Goal: Task Accomplishment & Management: Manage account settings

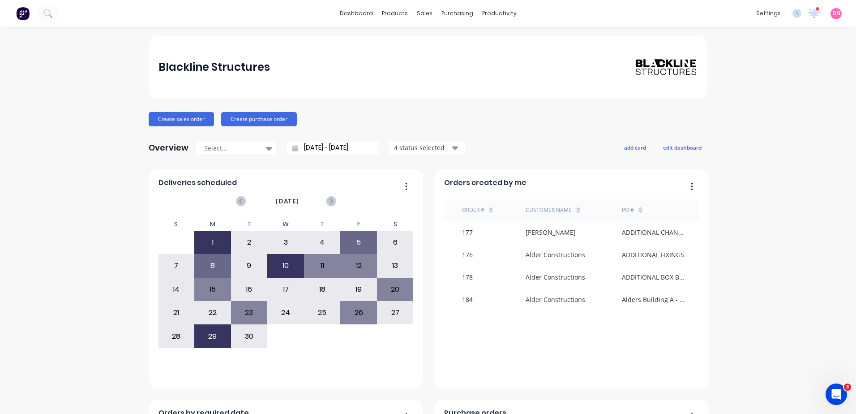
click at [292, 263] on div "10" at bounding box center [286, 265] width 36 height 22
click at [280, 268] on div "10" at bounding box center [286, 265] width 36 height 22
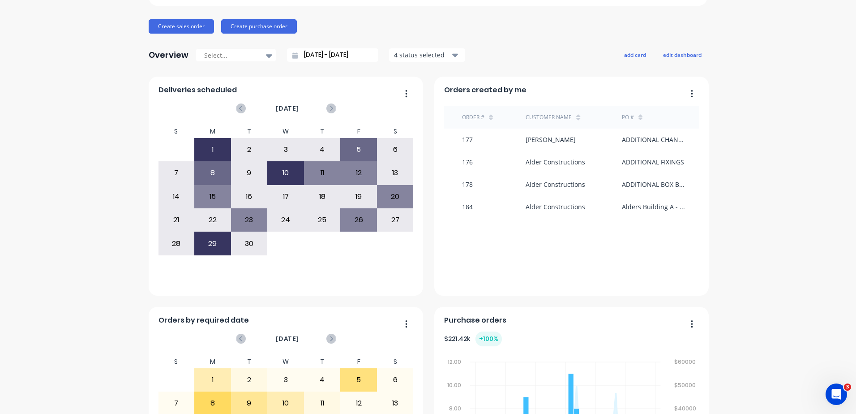
scroll to position [90, 0]
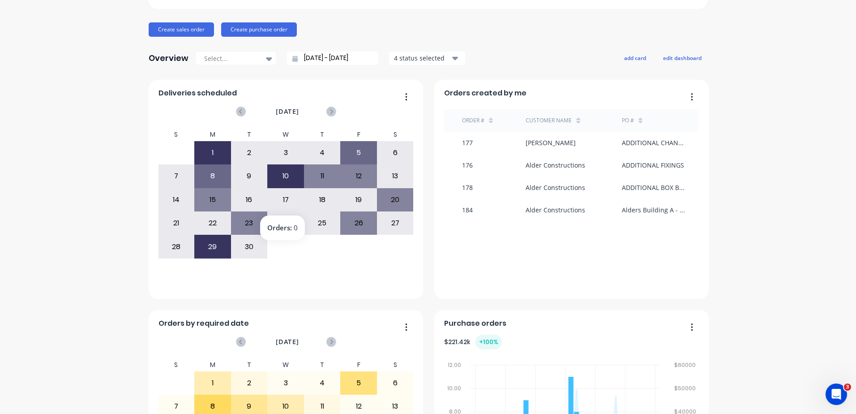
click at [281, 169] on div "10" at bounding box center [286, 176] width 36 height 22
click at [287, 211] on div "24" at bounding box center [285, 222] width 37 height 23
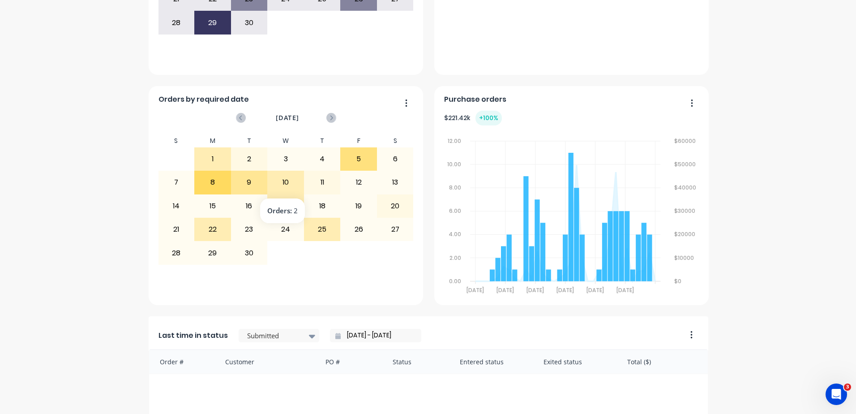
click at [284, 184] on div "10" at bounding box center [286, 182] width 36 height 22
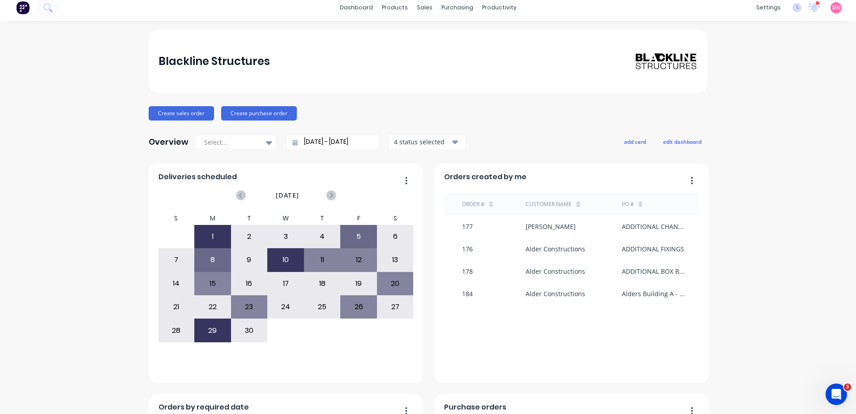
scroll to position [0, 0]
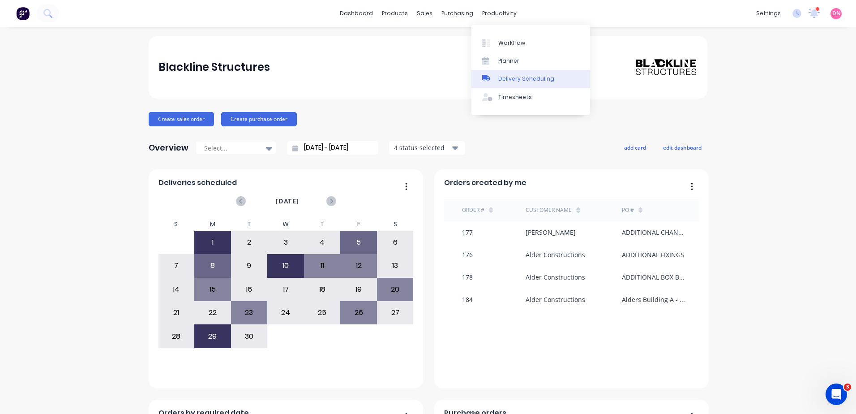
click at [495, 85] on link "Delivery Scheduling" at bounding box center [530, 79] width 119 height 18
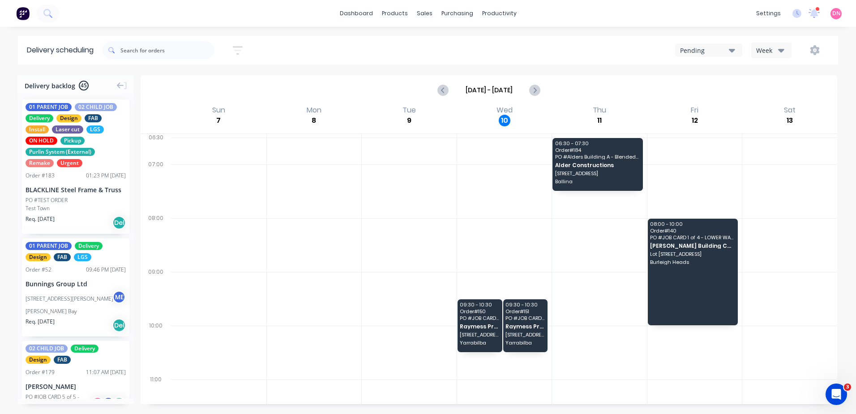
click at [730, 53] on icon "button" at bounding box center [732, 50] width 6 height 10
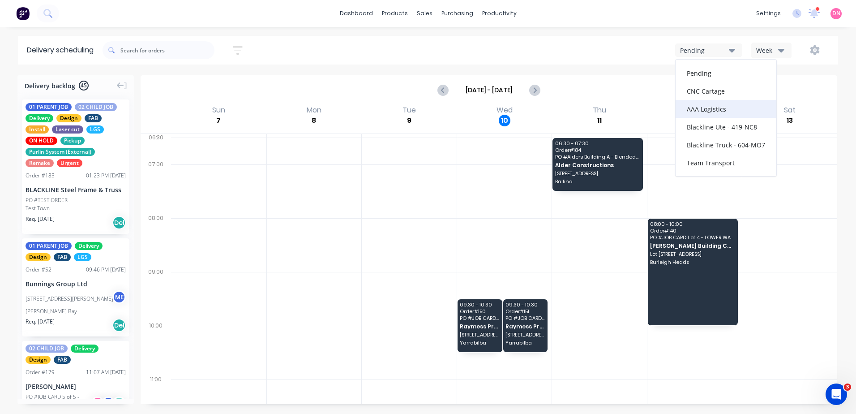
click at [729, 111] on div "AAA Logistics" at bounding box center [725, 109] width 101 height 18
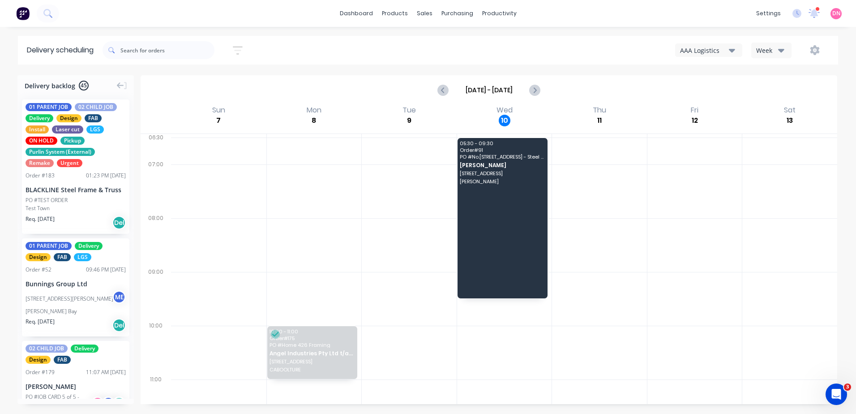
click at [807, 48] on button "button" at bounding box center [814, 50] width 29 height 16
click at [782, 96] on div "Settings" at bounding box center [786, 91] width 69 height 13
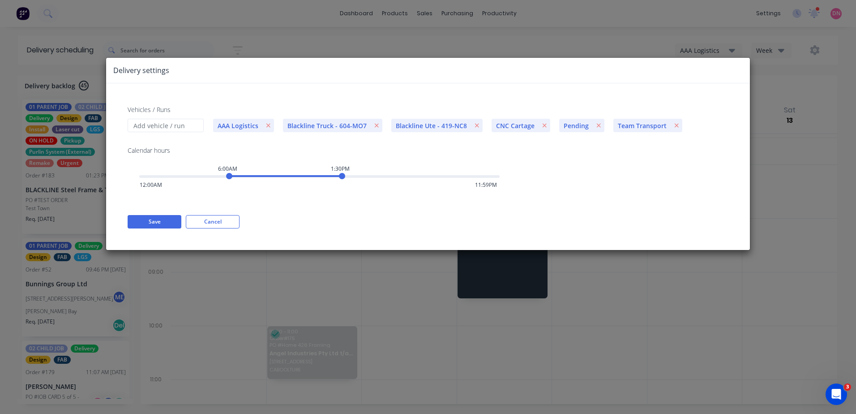
drag, startPoint x: 235, startPoint y: 178, endPoint x: 230, endPoint y: 177, distance: 5.0
click at [230, 177] on div "6:00AM" at bounding box center [229, 176] width 6 height 6
click at [153, 228] on div "Vehicles / Runs AAA Logistics Blackline Truck - 604-MO7 Blackline Ute - 419-NC8…" at bounding box center [428, 166] width 644 height 166
click at [162, 220] on button "Save" at bounding box center [155, 221] width 54 height 13
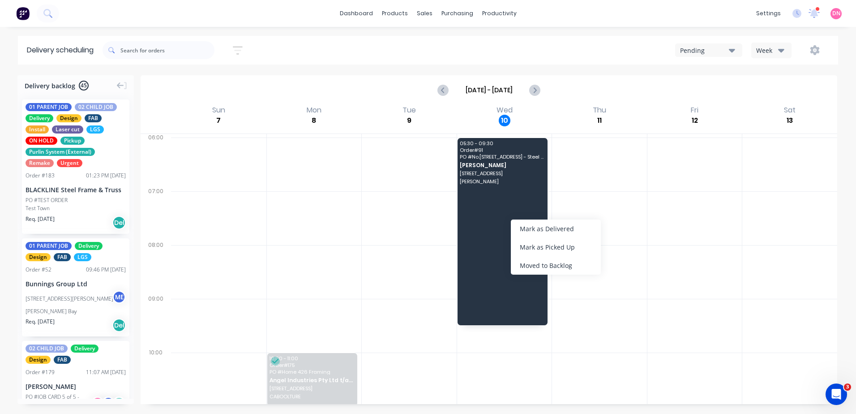
click at [654, 233] on div at bounding box center [694, 218] width 95 height 54
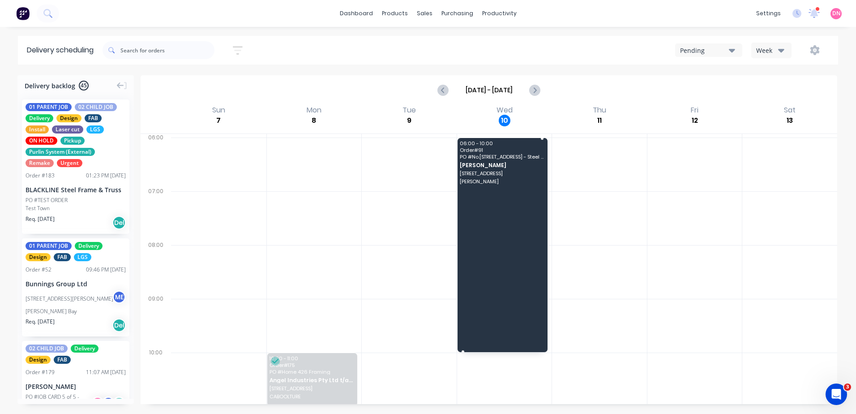
drag, startPoint x: 506, startPoint y: 177, endPoint x: 509, endPoint y: 213, distance: 36.4
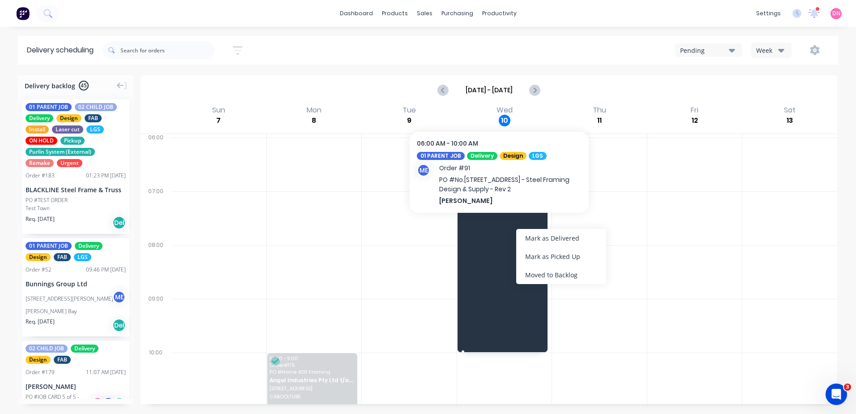
click at [478, 205] on div "06:00 - 10:00 Order # 91 PO # No.446 Mundoolun Connection Rd - Steel Framing De…" at bounding box center [502, 245] width 90 height 214
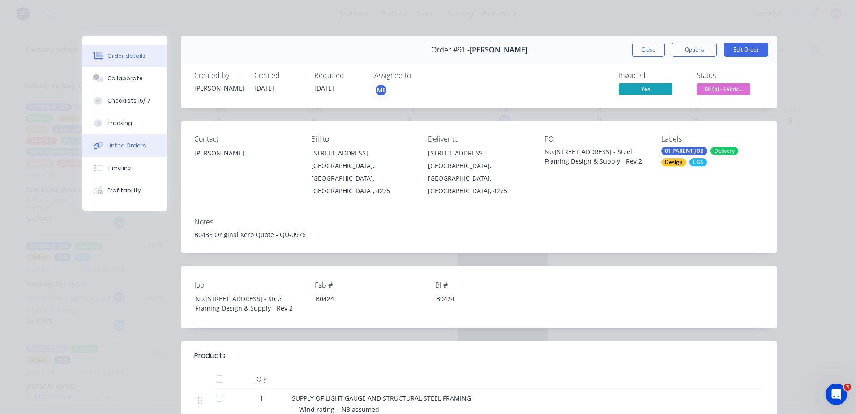
click at [140, 149] on button "Linked Orders" at bounding box center [124, 145] width 85 height 22
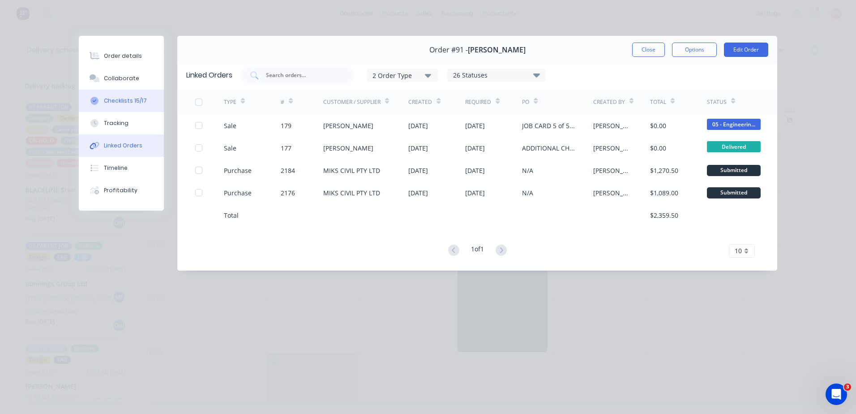
click at [132, 102] on div "Checklists 15/17" at bounding box center [125, 101] width 43 height 8
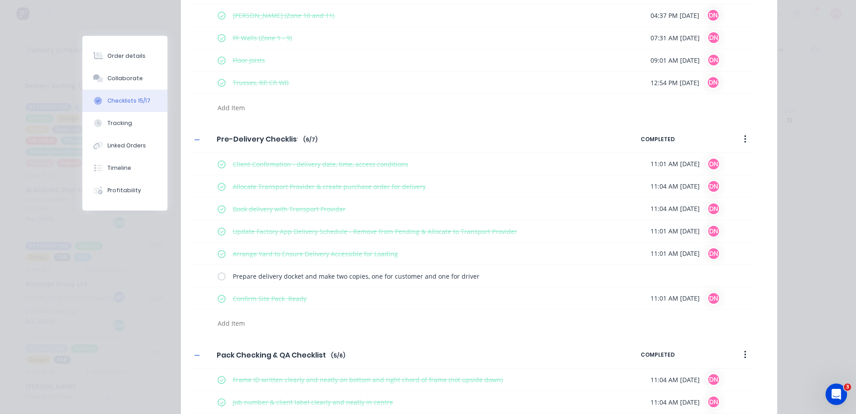
scroll to position [263, 0]
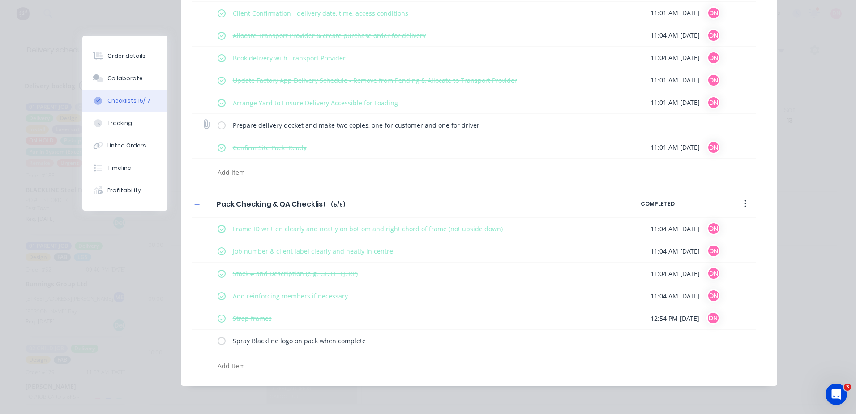
click at [218, 126] on label at bounding box center [222, 124] width 8 height 9
click at [0, 0] on input "checkbox" at bounding box center [0, 0] width 0 height 0
click at [221, 341] on label at bounding box center [222, 340] width 8 height 9
click at [0, 0] on input "checkbox" at bounding box center [0, 0] width 0 height 0
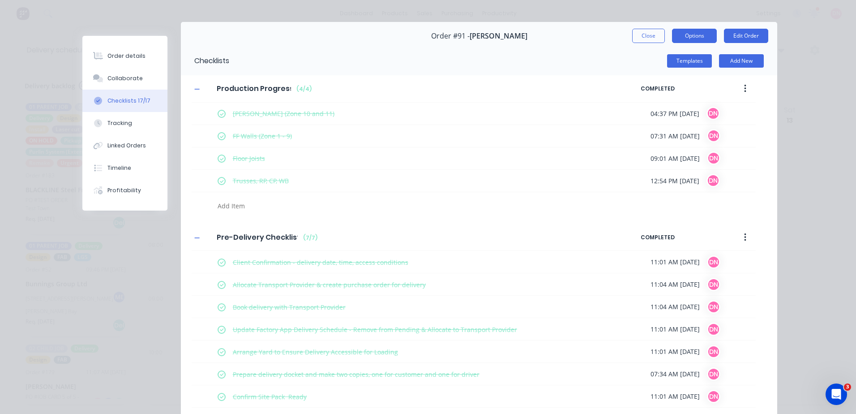
scroll to position [0, 0]
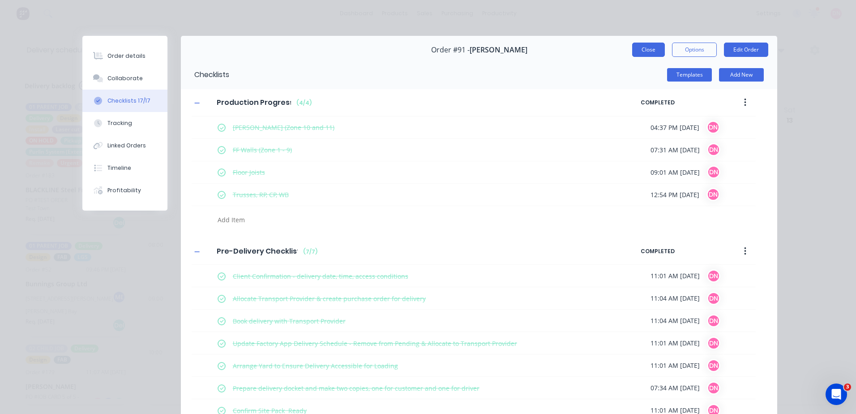
click at [647, 51] on button "Close" at bounding box center [648, 50] width 33 height 14
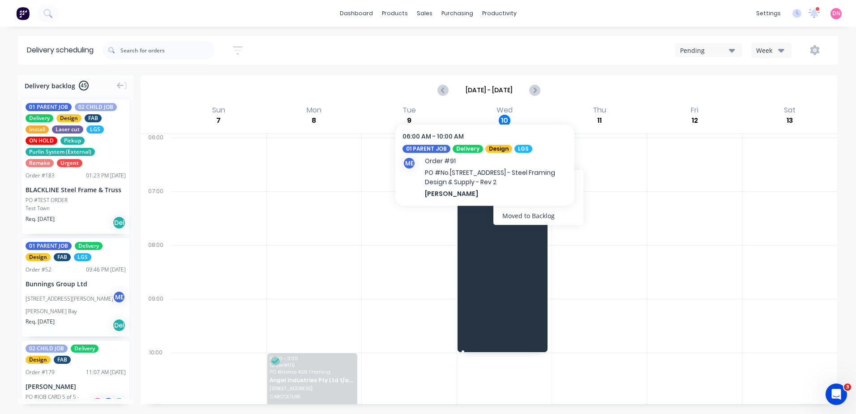
click at [485, 221] on div "06:00 - 10:00 Order # 91 PO # No.446 Mundoolun Connection Rd - Steel Framing De…" at bounding box center [502, 245] width 90 height 214
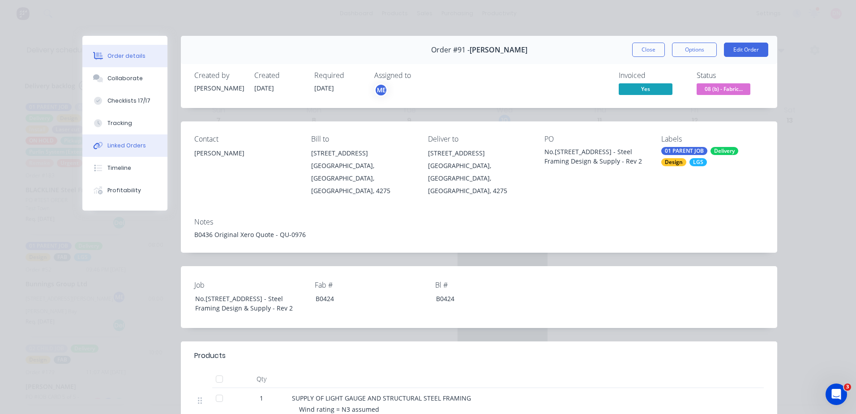
click at [115, 151] on button "Linked Orders" at bounding box center [124, 145] width 85 height 22
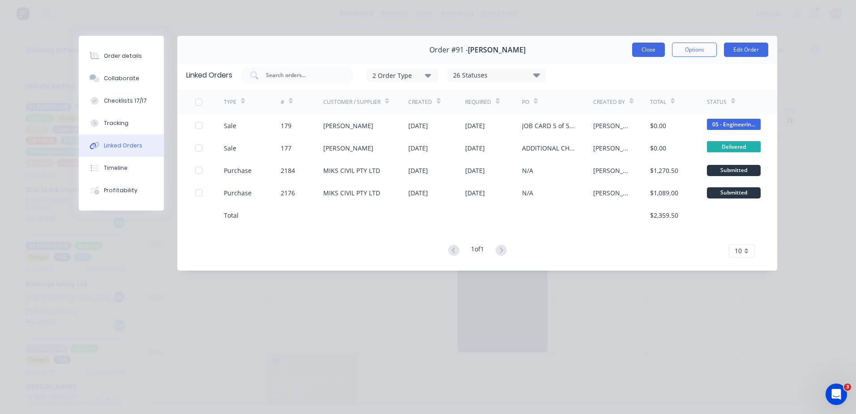
click at [659, 51] on button "Close" at bounding box center [648, 50] width 33 height 14
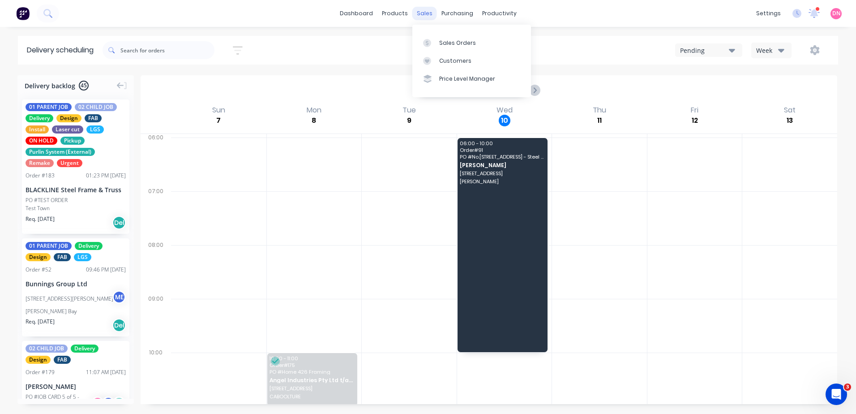
click at [426, 10] on div "sales" at bounding box center [424, 13] width 25 height 13
click at [443, 43] on div "Sales Orders" at bounding box center [457, 43] width 37 height 8
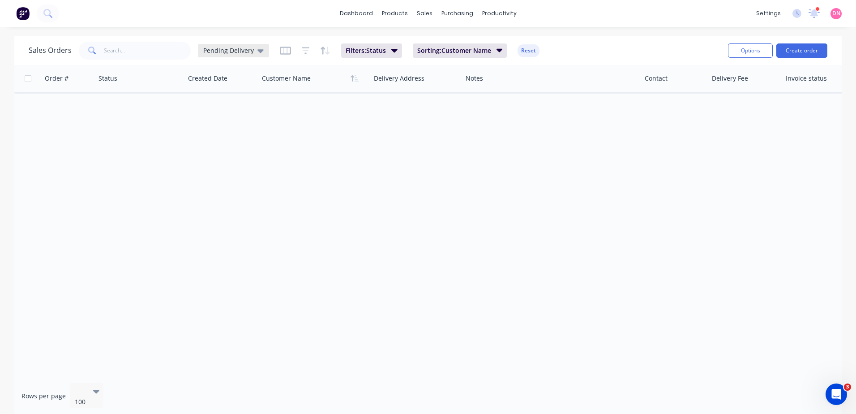
click at [248, 48] on span "Pending Delivery" at bounding box center [228, 50] width 51 height 9
click at [220, 122] on button "None" at bounding box center [252, 127] width 102 height 10
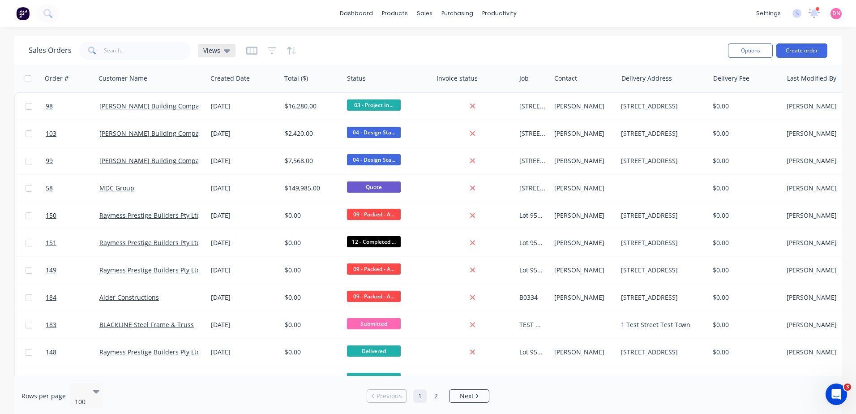
click at [230, 57] on div "Views" at bounding box center [217, 50] width 38 height 13
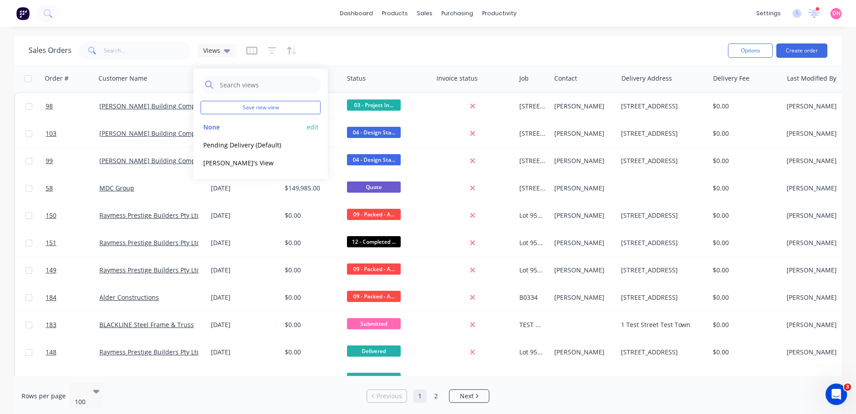
click at [316, 126] on button "edit" at bounding box center [313, 126] width 12 height 9
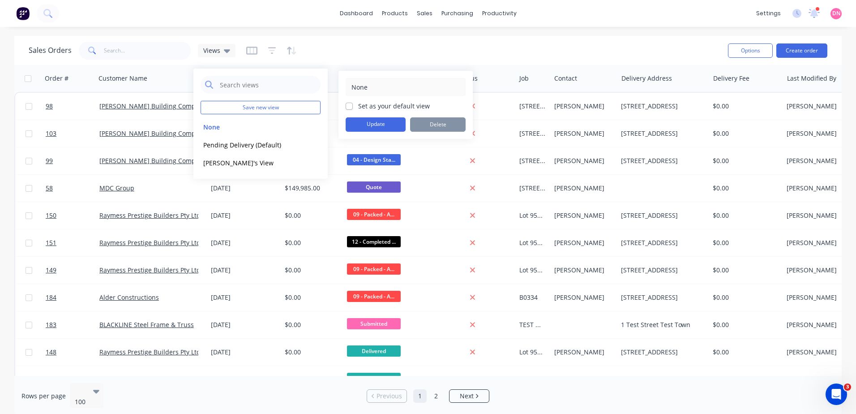
click at [359, 107] on label "Set as your default view" at bounding box center [394, 105] width 72 height 9
click at [353, 107] on input "Set as your default view" at bounding box center [349, 105] width 7 height 9
checkbox input "true"
click at [358, 115] on div "None Set as your default view Update Delete" at bounding box center [406, 105] width 120 height 54
click at [353, 120] on button "Update" at bounding box center [376, 124] width 60 height 14
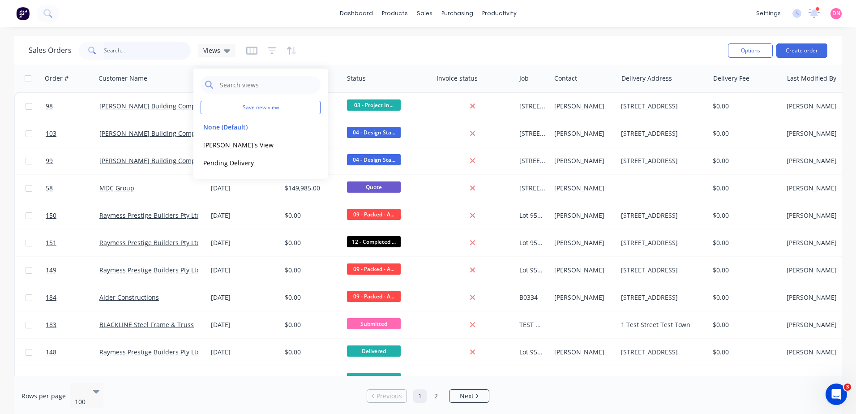
click at [152, 51] on input "text" at bounding box center [147, 51] width 87 height 18
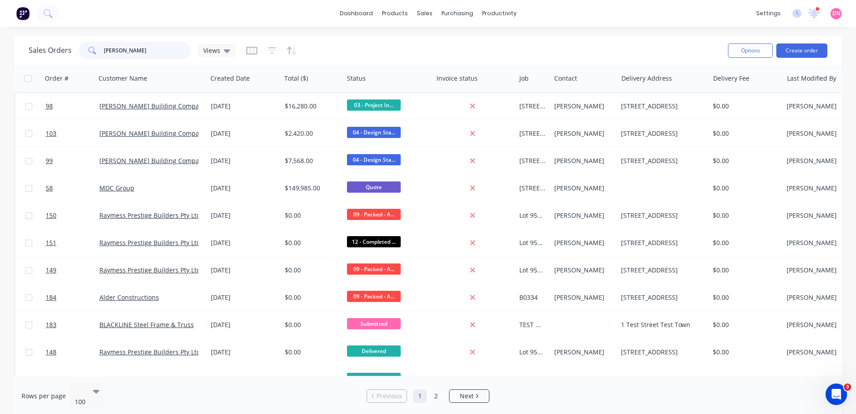
type input "nathan"
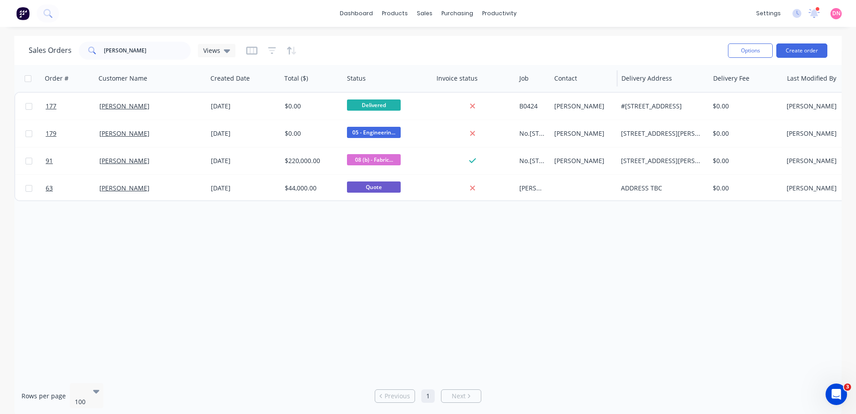
click at [551, 75] on div "Contact" at bounding box center [584, 78] width 67 height 27
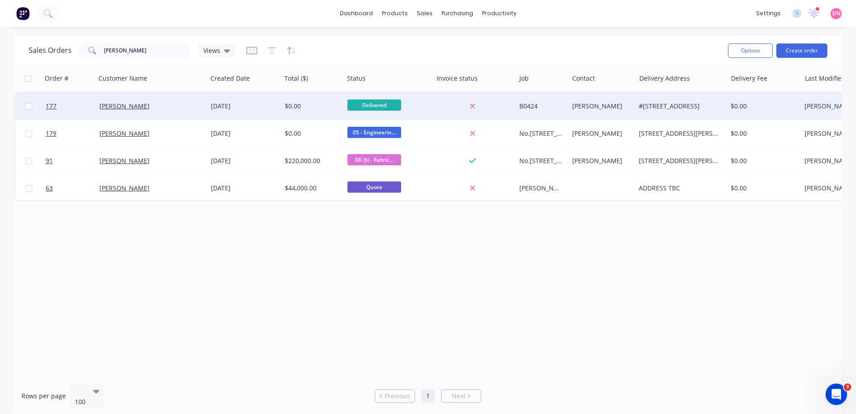
drag, startPoint x: 550, startPoint y: 76, endPoint x: 568, endPoint y: 94, distance: 26.0
click at [568, 94] on div "Order # Customer Name Created Date Total ($) Status Invoice status Job Contact …" at bounding box center [632, 133] width 1237 height 136
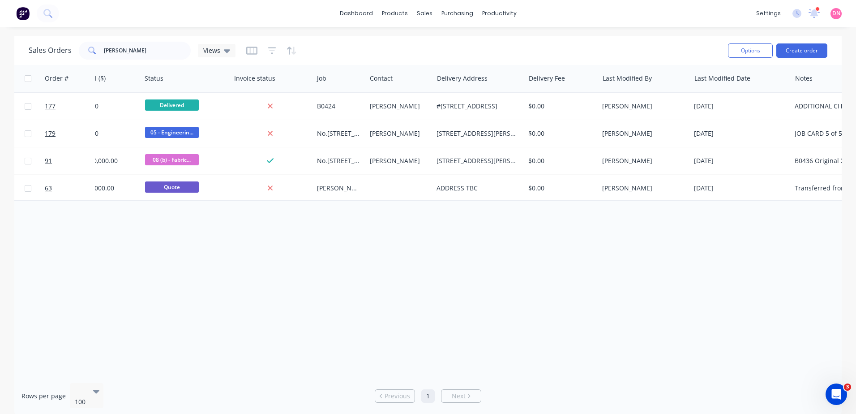
scroll to position [0, 411]
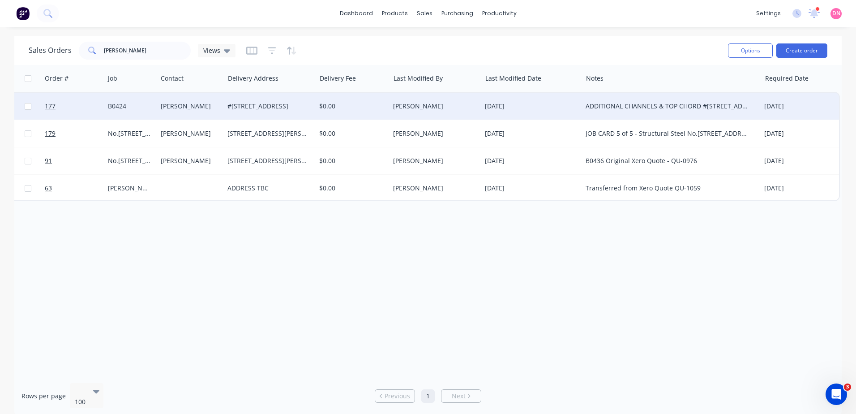
drag, startPoint x: 741, startPoint y: 82, endPoint x: 709, endPoint y: 89, distance: 32.6
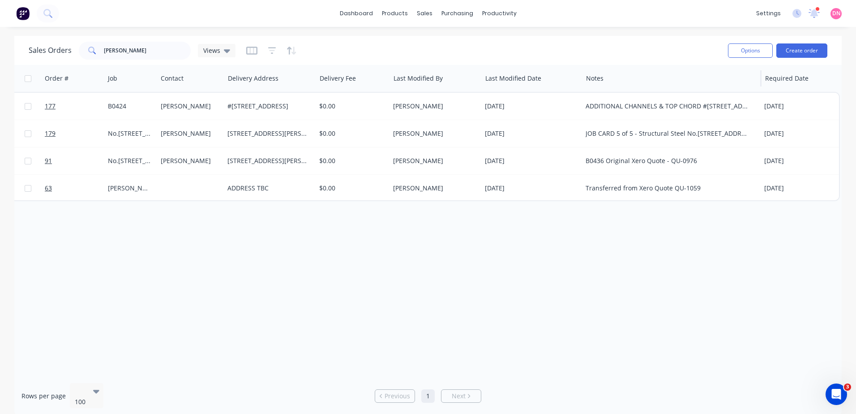
click at [593, 94] on div "Order # Customer Name Created Date Total ($) Status Invoice status Job Contact …" at bounding box center [221, 133] width 1237 height 136
drag, startPoint x: 748, startPoint y: 80, endPoint x: 691, endPoint y: 83, distance: 57.8
click at [691, 83] on div "Notes" at bounding box center [667, 78] width 163 height 18
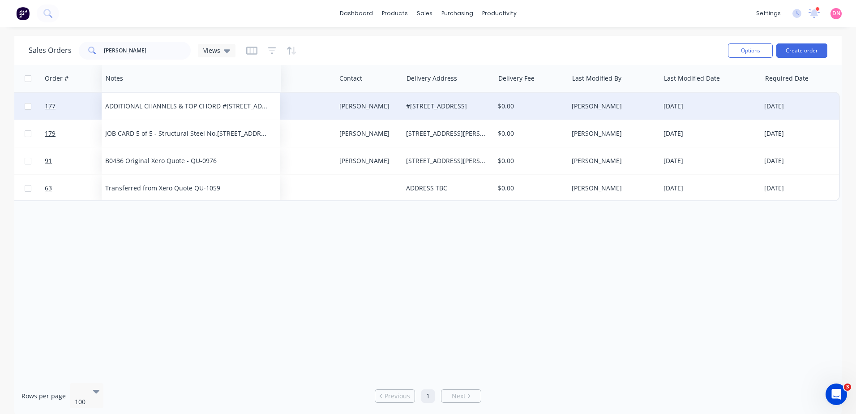
drag, startPoint x: 619, startPoint y: 84, endPoint x: 147, endPoint y: 95, distance: 471.4
click at [0, 0] on div at bounding box center [0, 0] width 0 height 0
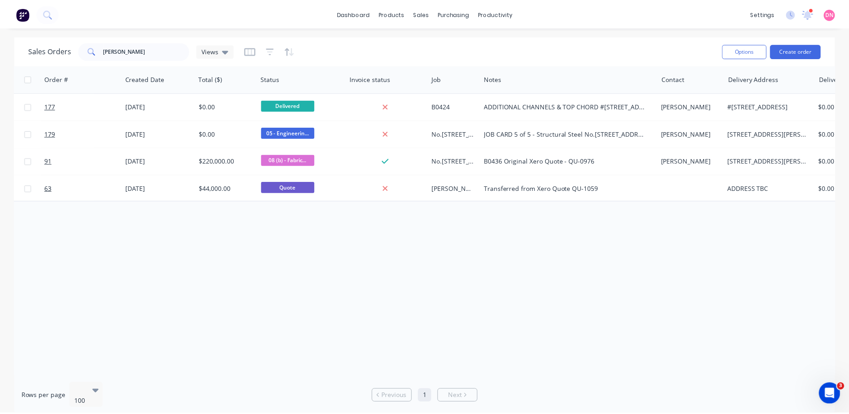
scroll to position [0, 73]
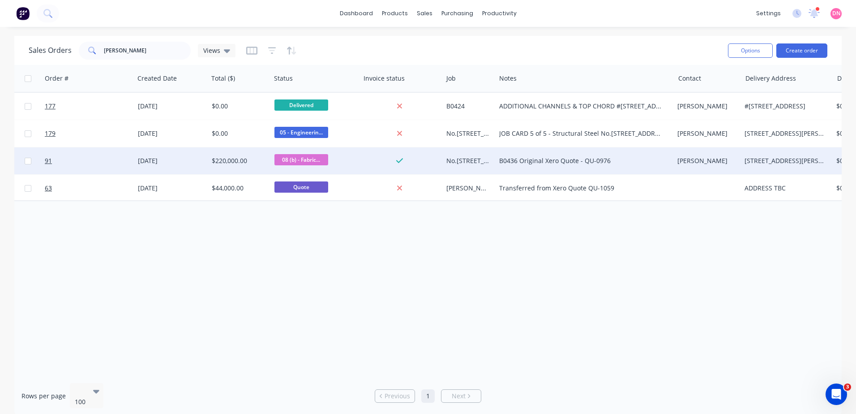
click at [368, 162] on div at bounding box center [399, 161] width 72 height 8
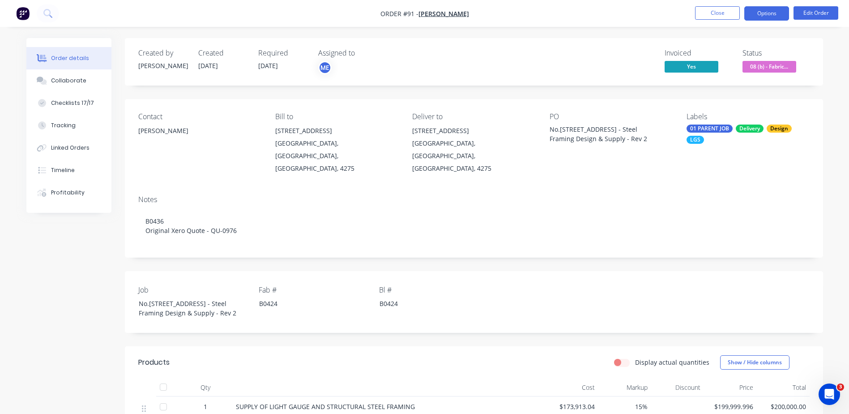
click at [772, 13] on button "Options" at bounding box center [766, 13] width 45 height 14
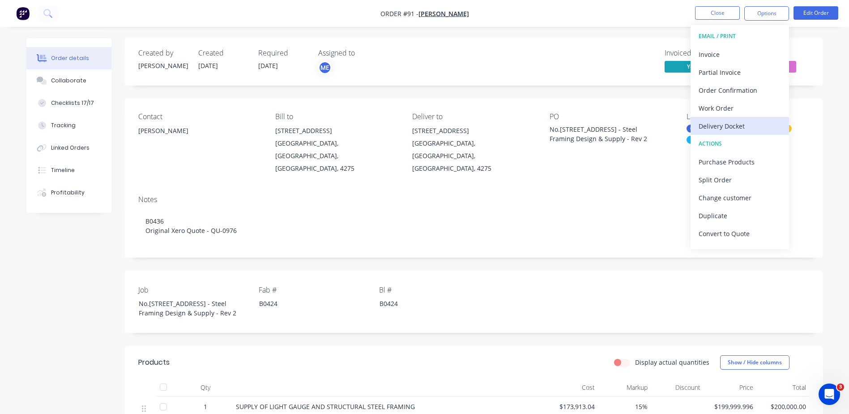
click at [741, 125] on div "Delivery Docket" at bounding box center [740, 126] width 82 height 13
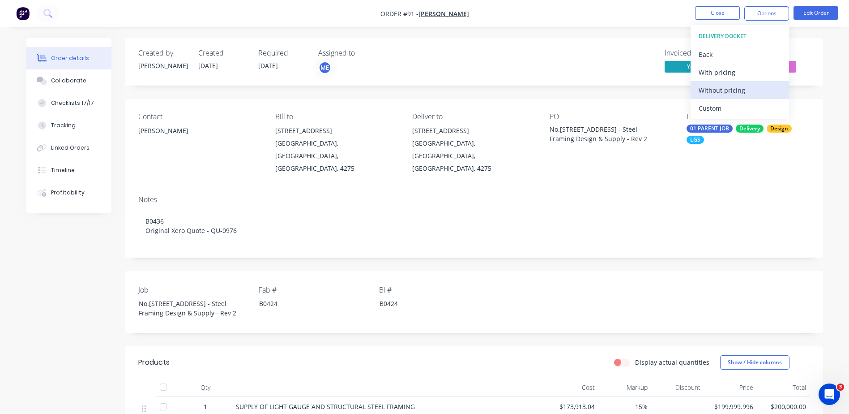
click at [755, 91] on div "Without pricing" at bounding box center [740, 90] width 82 height 13
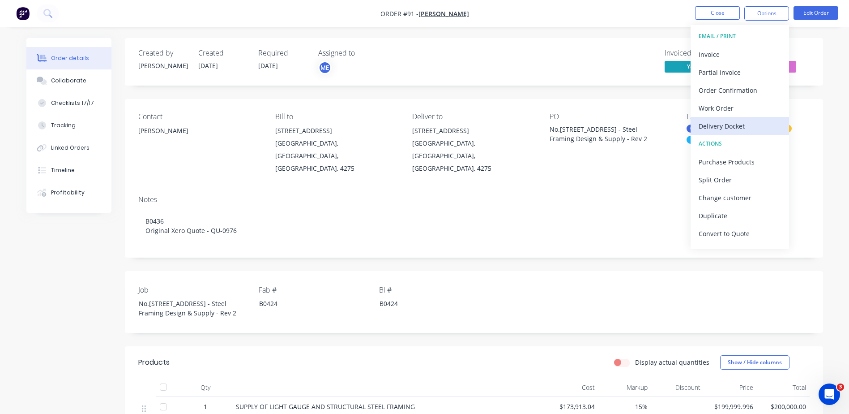
click at [731, 128] on div "Delivery Docket" at bounding box center [740, 126] width 82 height 13
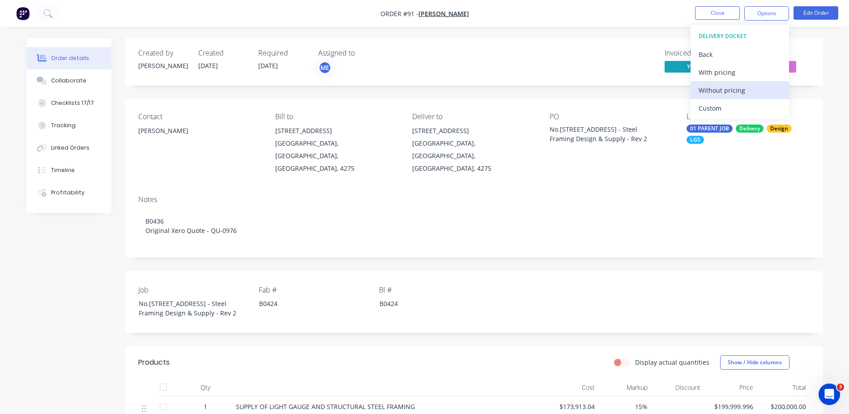
click at [730, 83] on button "Without pricing" at bounding box center [740, 90] width 98 height 18
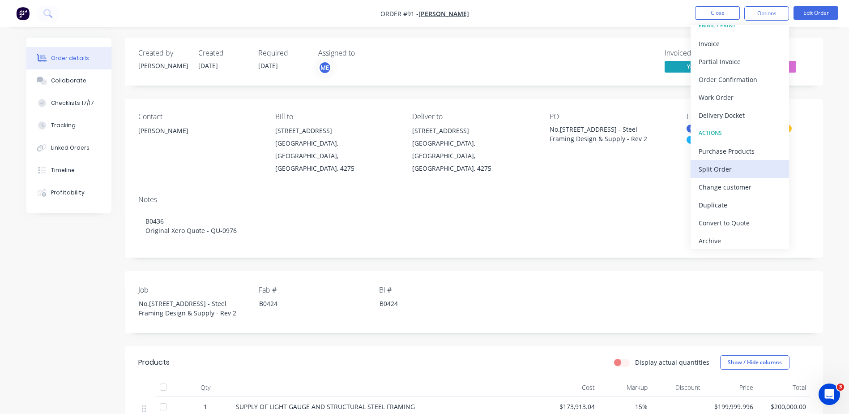
scroll to position [13, 0]
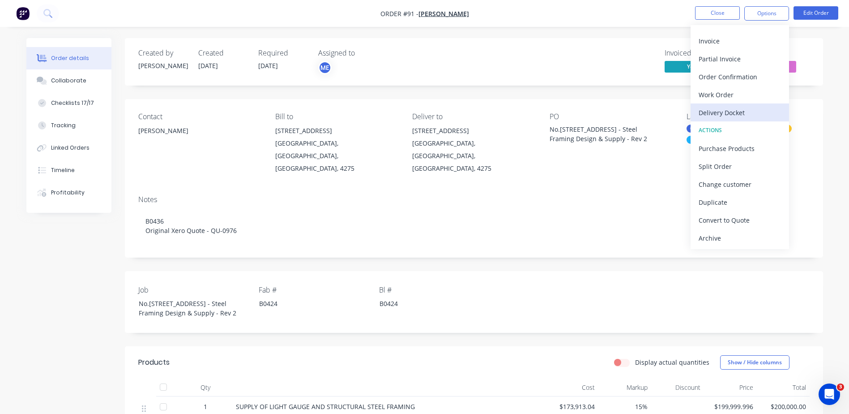
click at [754, 111] on div "Delivery Docket" at bounding box center [740, 112] width 82 height 13
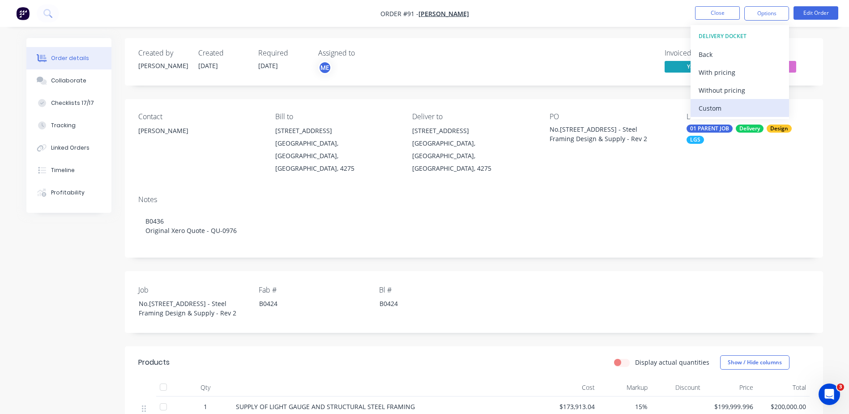
click at [747, 106] on div "Custom" at bounding box center [740, 108] width 82 height 13
click at [738, 90] on div "Without pricing" at bounding box center [740, 90] width 82 height 13
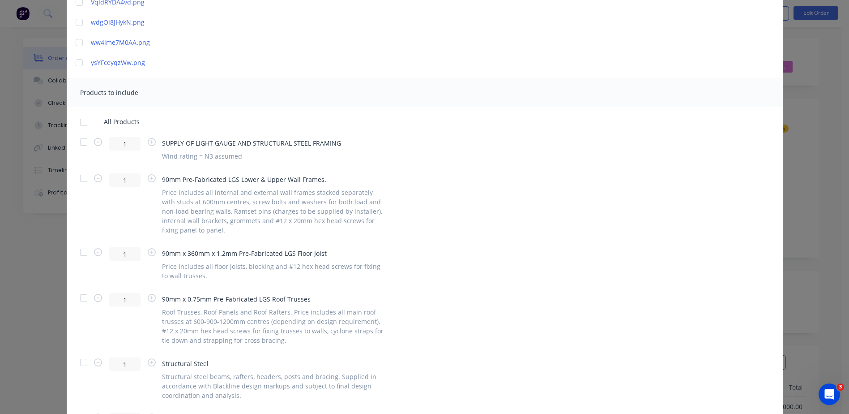
scroll to position [1387, 0]
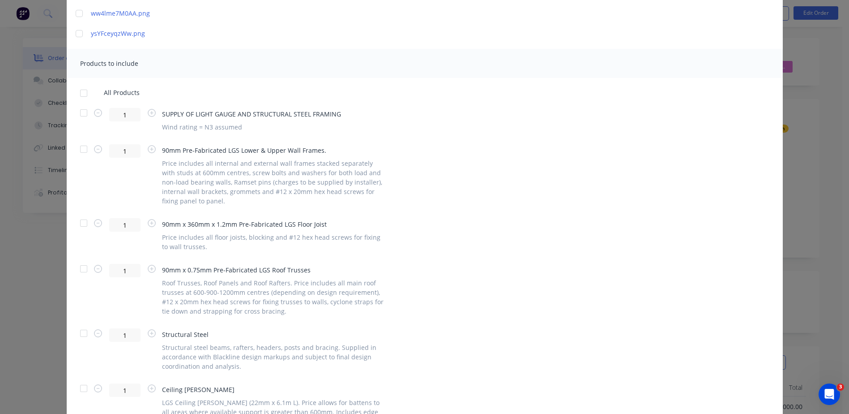
click at [82, 267] on div at bounding box center [84, 269] width 18 height 18
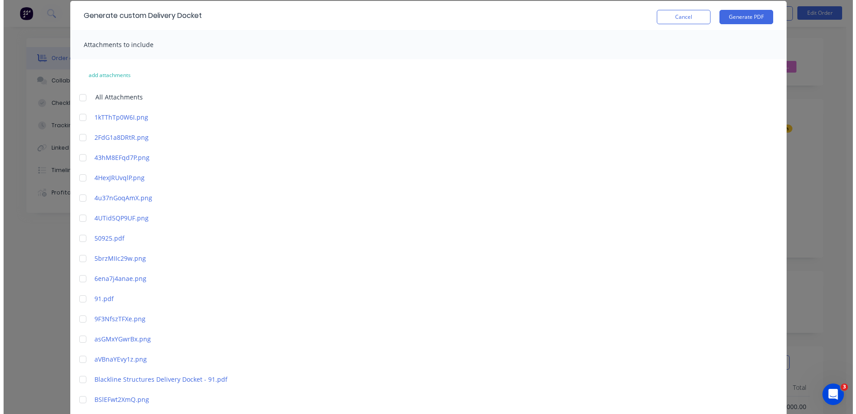
scroll to position [0, 0]
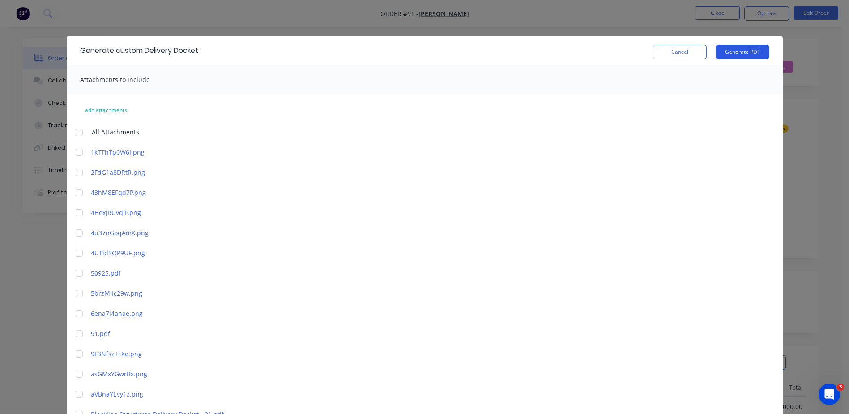
click at [724, 49] on button "Generate PDF" at bounding box center [743, 52] width 54 height 14
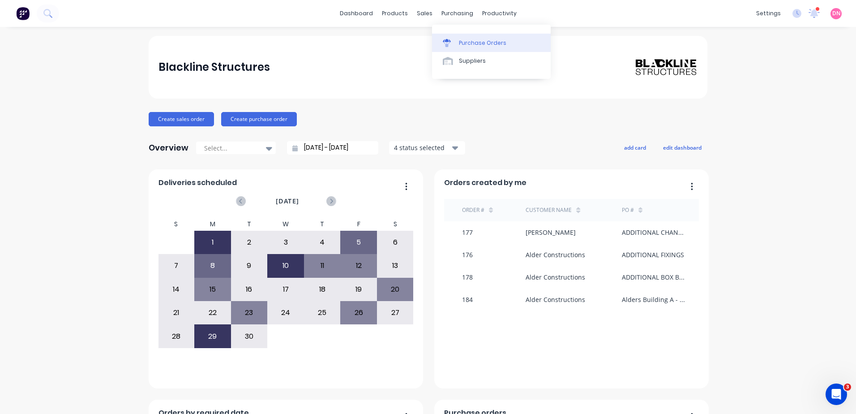
click at [453, 37] on link "Purchase Orders" at bounding box center [491, 43] width 119 height 18
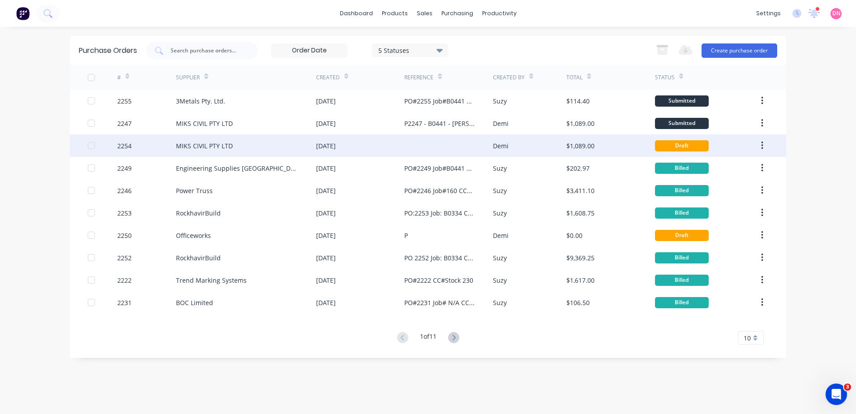
click at [497, 137] on div "Demi" at bounding box center [530, 145] width 74 height 22
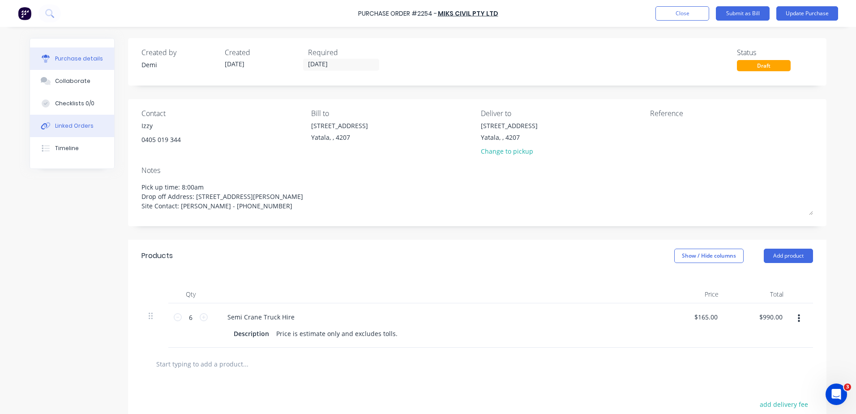
type textarea "x"
click at [81, 129] on div "Linked Orders" at bounding box center [74, 126] width 38 height 8
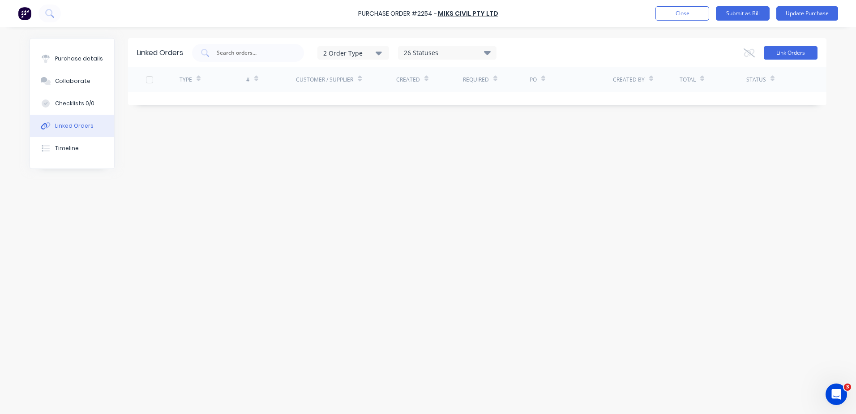
click at [801, 52] on button "Link Orders" at bounding box center [791, 52] width 54 height 13
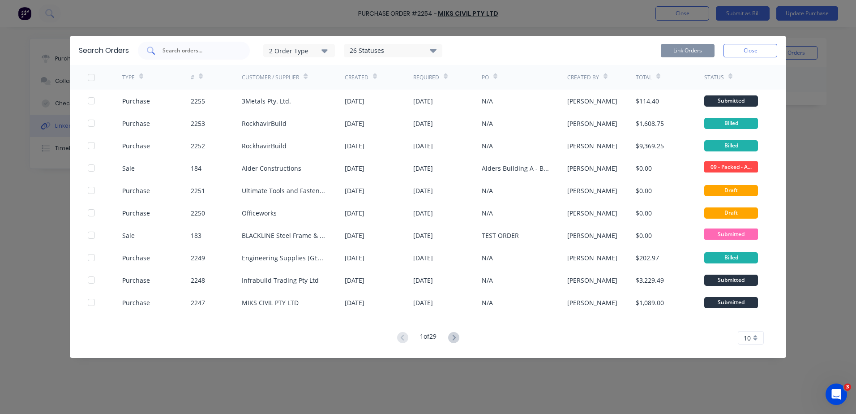
click at [190, 53] on input "text" at bounding box center [199, 50] width 74 height 9
type input "nath"
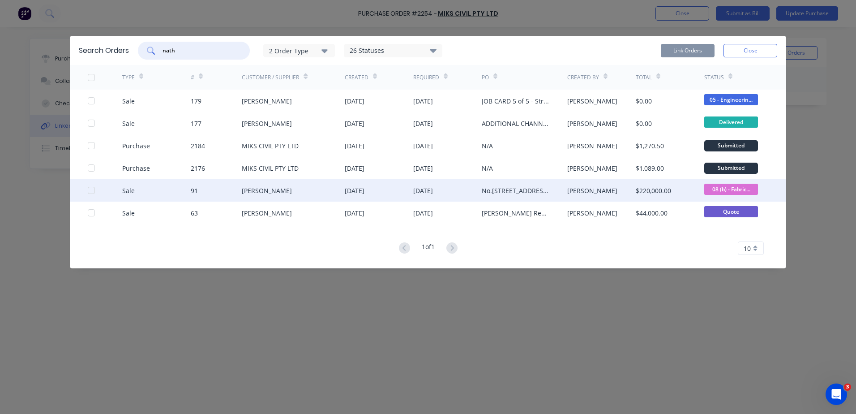
click at [89, 190] on div at bounding box center [91, 190] width 18 height 18
click at [666, 54] on button "Link Orders" at bounding box center [688, 50] width 54 height 13
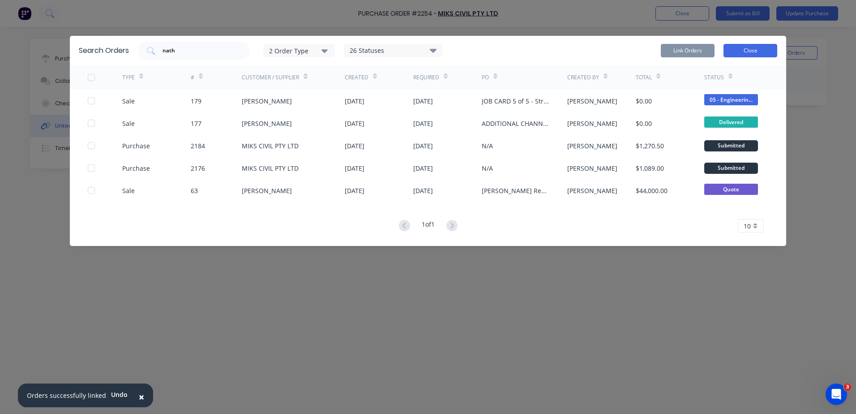
click at [733, 51] on button "Close" at bounding box center [750, 50] width 54 height 13
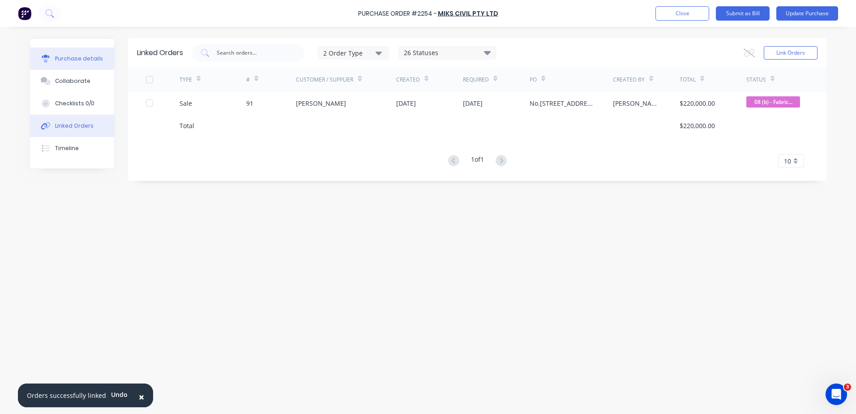
click at [77, 65] on button "Purchase details" at bounding box center [72, 58] width 84 height 22
type textarea "x"
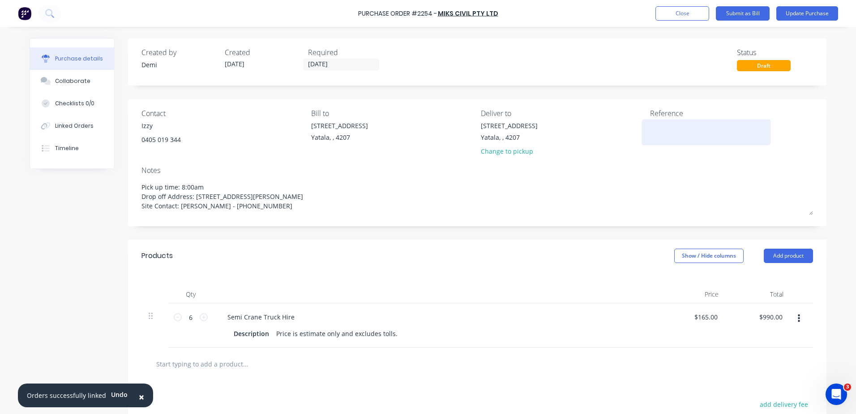
click at [710, 133] on textarea at bounding box center [706, 131] width 112 height 20
type textarea "P2254 -"
type textarea "x"
type textarea "P2254 -"
click at [79, 123] on div "Linked Orders" at bounding box center [74, 126] width 38 height 8
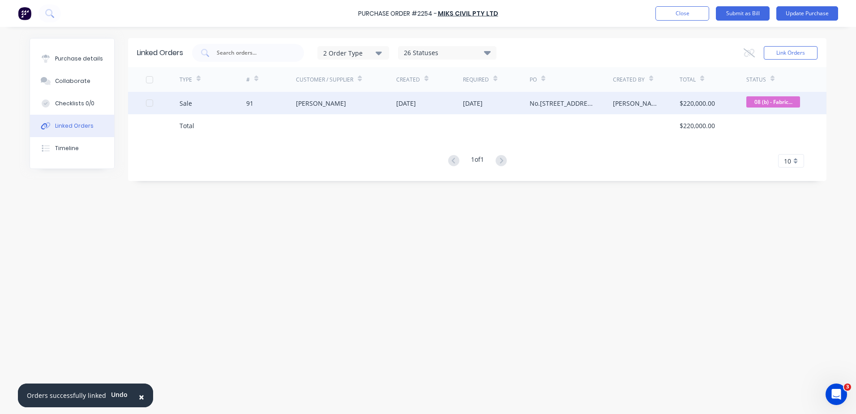
click at [290, 104] on div "91" at bounding box center [271, 103] width 50 height 22
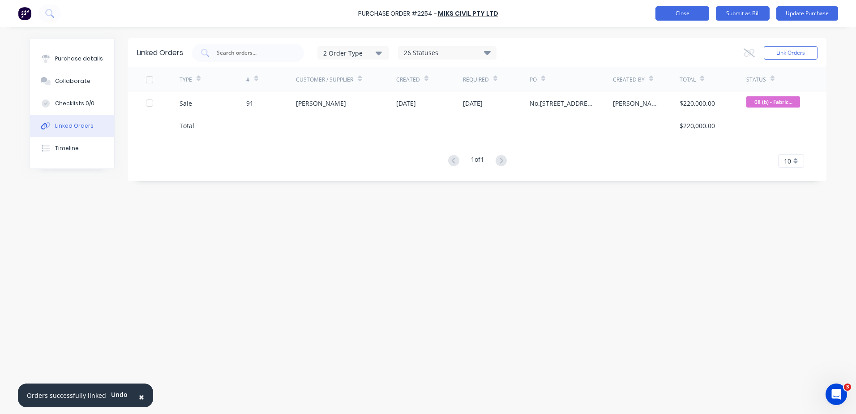
click at [672, 9] on button "Close" at bounding box center [682, 13] width 54 height 14
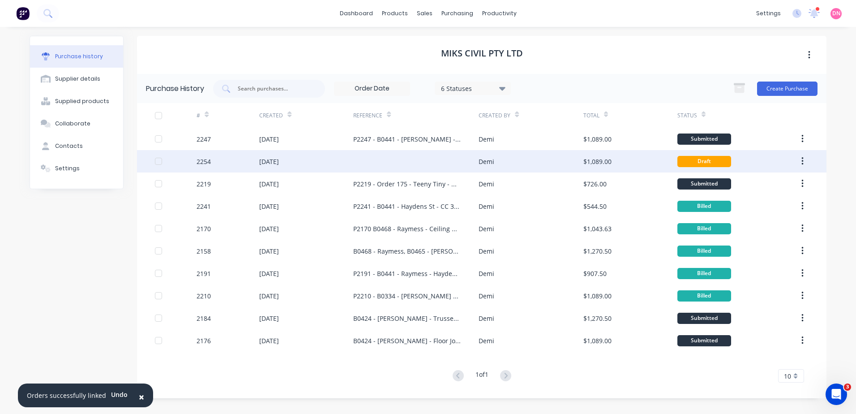
click at [496, 154] on div "Demi" at bounding box center [530, 161] width 104 height 22
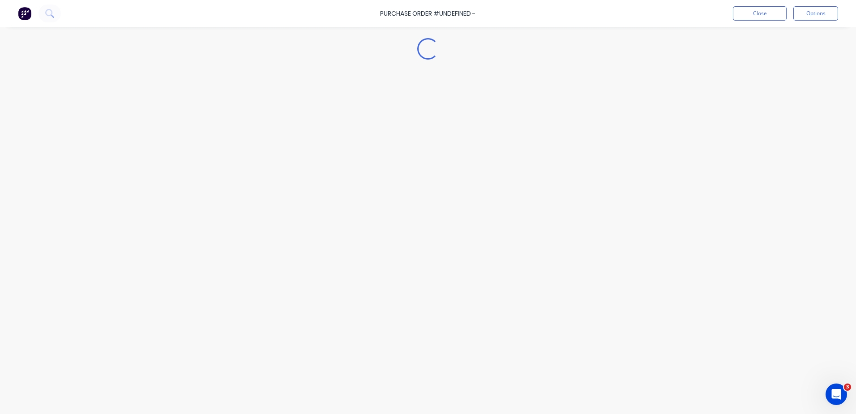
type textarea "x"
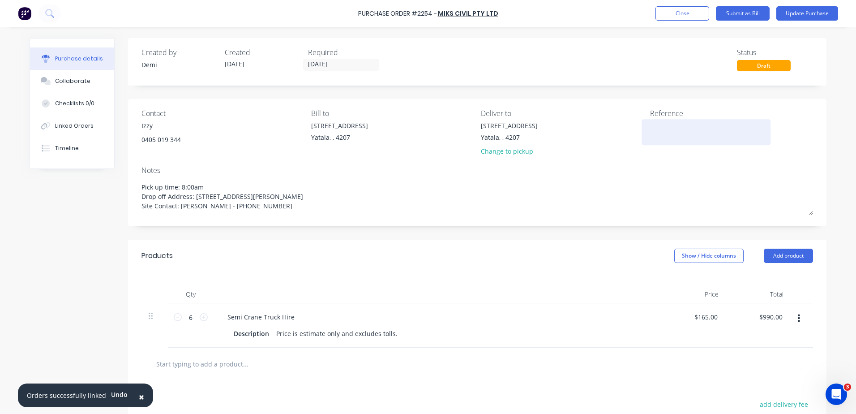
click at [662, 131] on textarea at bounding box center [706, 131] width 112 height 20
type textarea "P2254 - P4"
type textarea "x"
type textarea "P2254 - P"
type textarea "x"
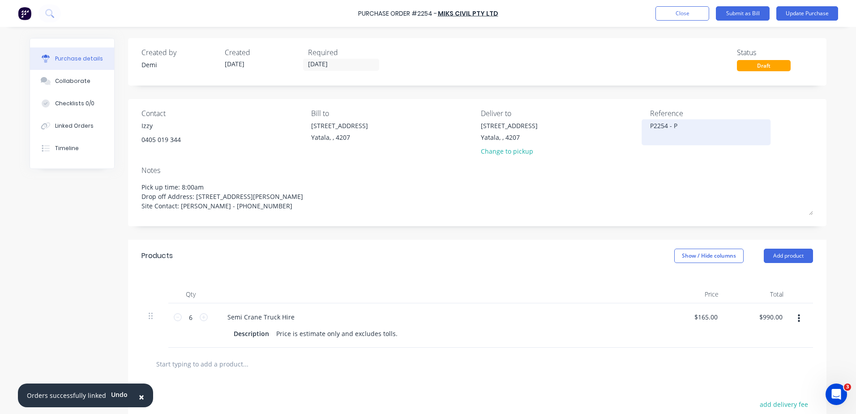
type textarea "P2254 -"
type textarea "x"
type textarea "P2254 - B"
type textarea "x"
type textarea "P2254 - B0"
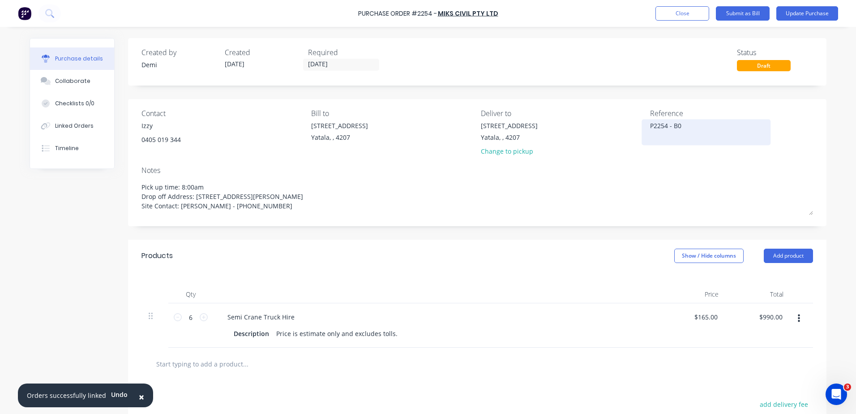
type textarea "x"
type textarea "P2254 - B04"
type textarea "x"
type textarea "P2254 - B042"
type textarea "x"
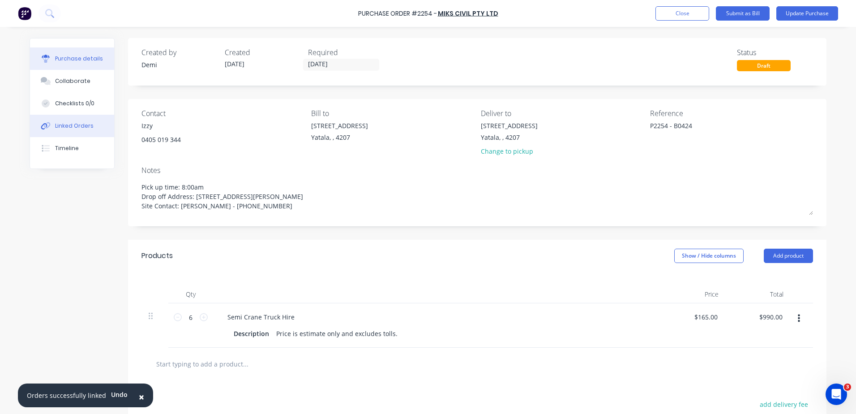
type textarea "P2254 - B0424"
type textarea "x"
type textarea "P2254 - B0424"
click at [38, 130] on button "Linked Orders" at bounding box center [72, 126] width 84 height 22
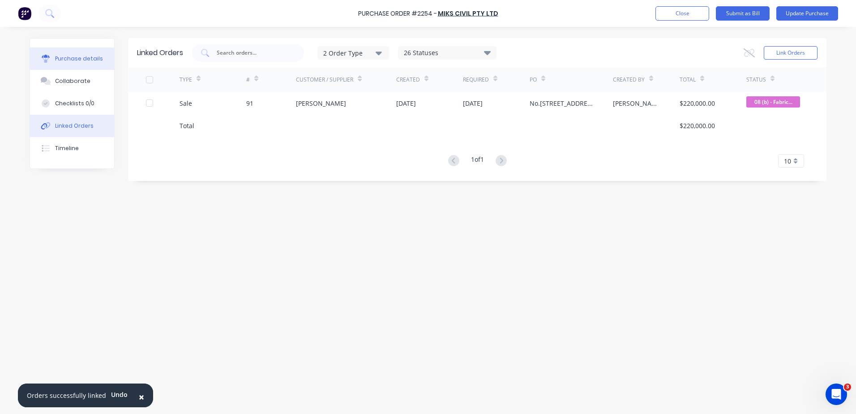
click at [64, 65] on button "Purchase details" at bounding box center [72, 58] width 84 height 22
type textarea "x"
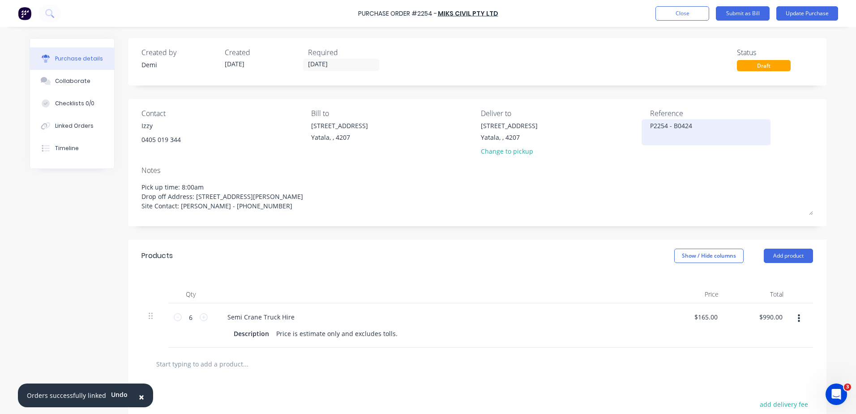
click at [725, 135] on textarea "P2254 - B0424" at bounding box center [706, 131] width 112 height 20
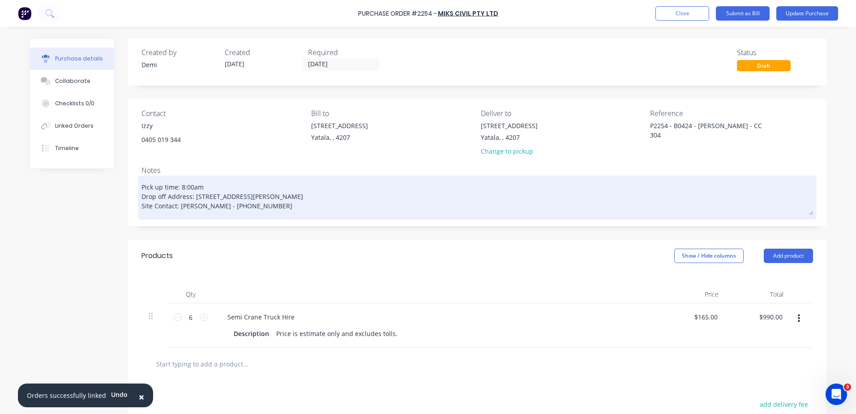
type textarea "P2254 - B0424 - [PERSON_NAME] - CC 304"
type textarea "x"
type textarea "P2254 - B0424 - [PERSON_NAME] - CC 304"
drag, startPoint x: 180, startPoint y: 186, endPoint x: 188, endPoint y: 190, distance: 8.4
click at [180, 186] on textarea "Pick up time: 8:00am Drop off Address: [STREET_ADDRESS][PERSON_NAME] Site Conta…" at bounding box center [476, 196] width 671 height 37
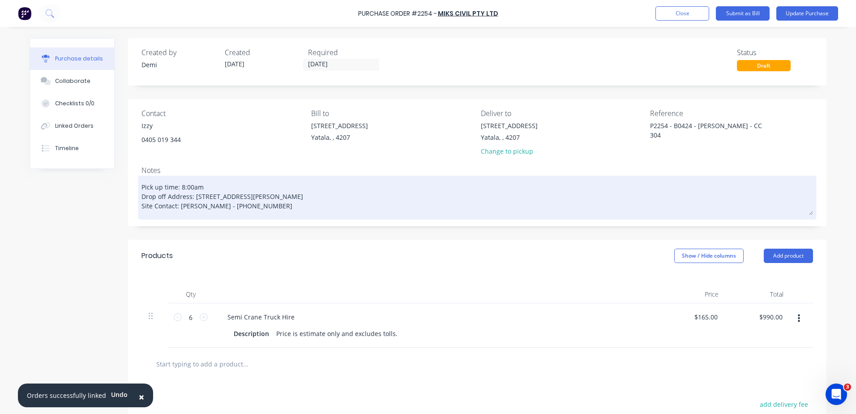
type textarea "x"
type textarea "Pick up time: :00am Drop off Address: [STREET_ADDRESS][PERSON_NAME] Site Contac…"
type textarea "x"
type textarea "Pick up time: 6:00am Drop off Address: [STREET_ADDRESS][PERSON_NAME] Site Conta…"
type textarea "x"
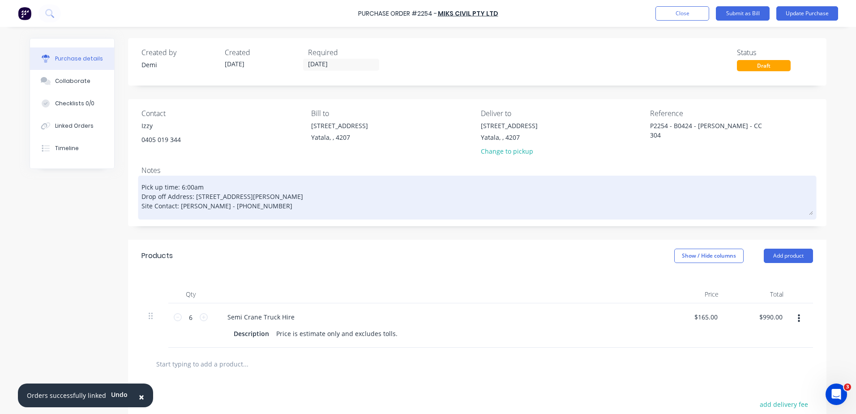
click at [291, 205] on textarea "Pick up time: 6:00am Drop off Address: [STREET_ADDRESS][PERSON_NAME] Site Conta…" at bounding box center [476, 196] width 671 height 37
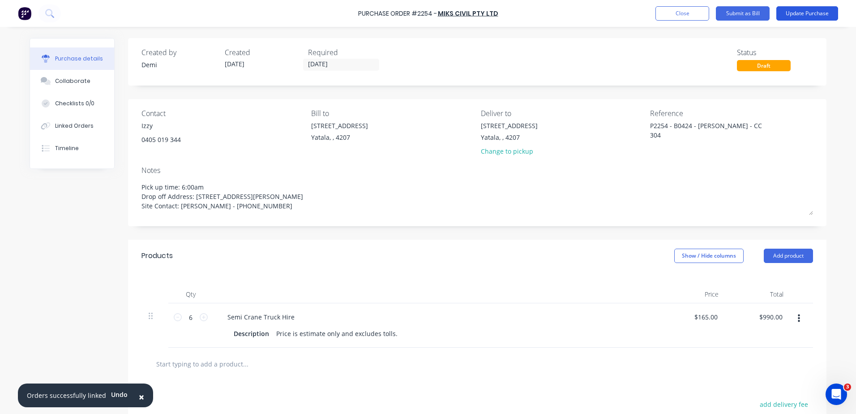
type textarea "Pick up time: 6:00am Drop off Address: [STREET_ADDRESS][PERSON_NAME] Site Conta…"
type textarea "x"
type textarea "Pick up time: 6:00am Drop off Address: [STREET_ADDRESS][PERSON_NAME] Site Conta…"
click at [781, 10] on button "Update Purchase" at bounding box center [807, 13] width 62 height 14
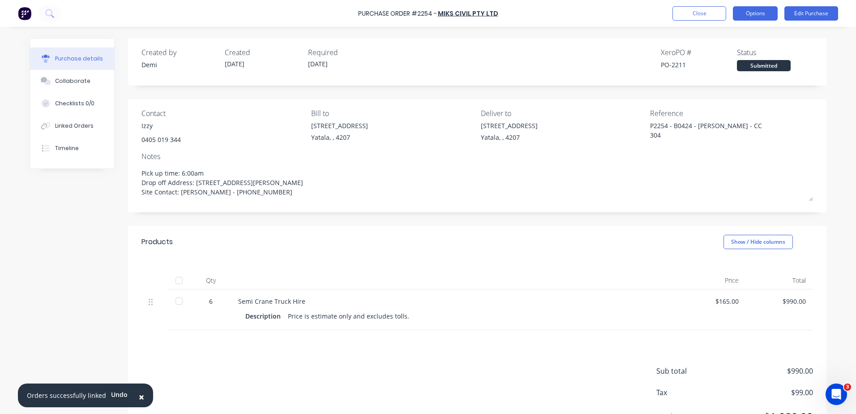
click at [743, 13] on button "Options" at bounding box center [755, 13] width 45 height 14
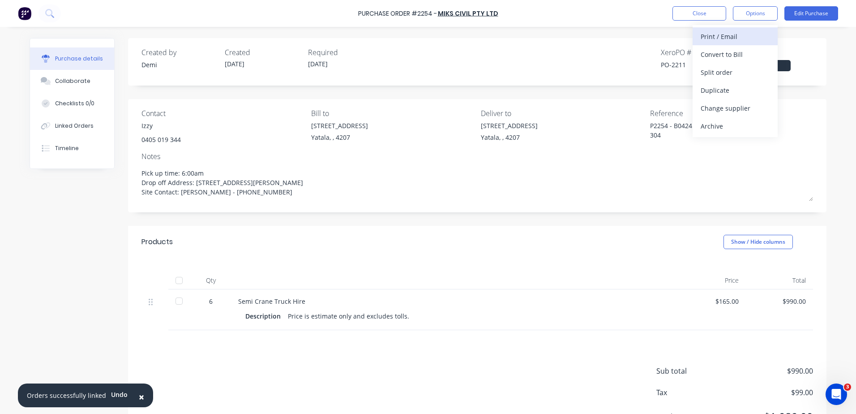
click at [747, 43] on button "Print / Email" at bounding box center [734, 36] width 85 height 18
click at [746, 53] on div "With pricing" at bounding box center [734, 54] width 69 height 13
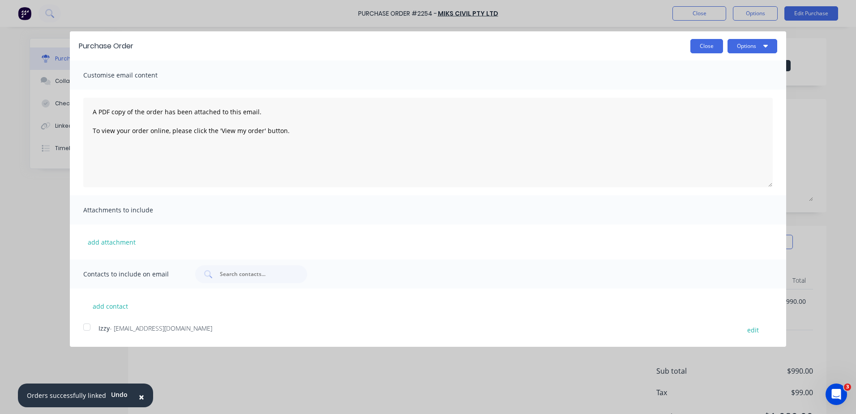
click at [720, 47] on button "Close" at bounding box center [706, 46] width 33 height 14
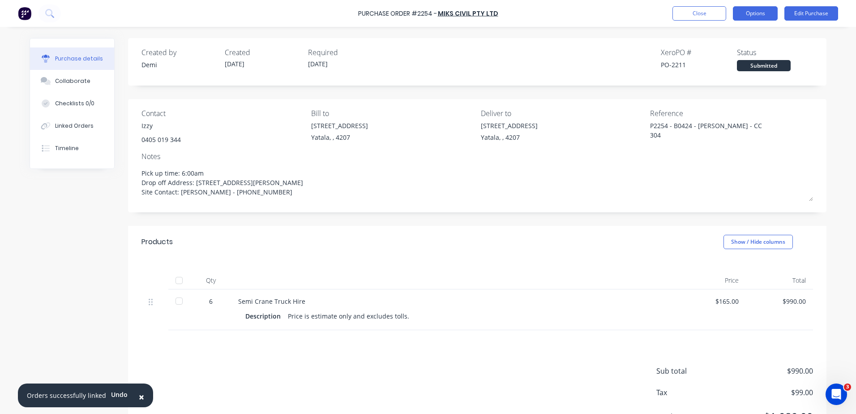
click at [758, 15] on button "Options" at bounding box center [755, 13] width 45 height 14
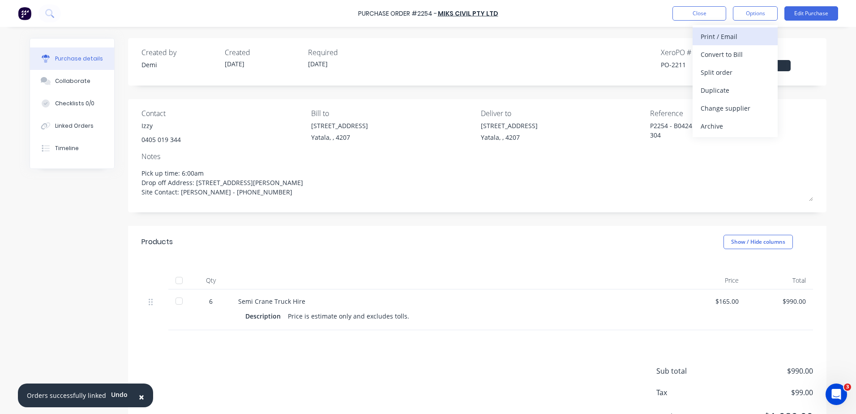
click at [743, 40] on div "Print / Email" at bounding box center [734, 36] width 69 height 13
click at [738, 69] on div "Without pricing" at bounding box center [734, 72] width 69 height 13
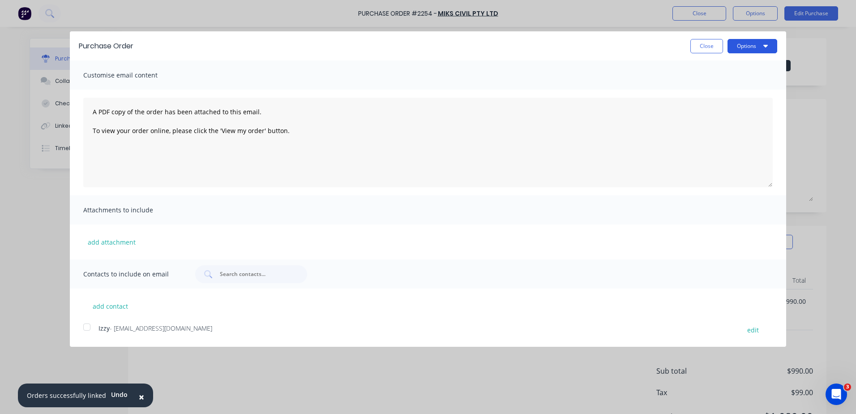
click at [742, 49] on button "Options" at bounding box center [752, 46] width 50 height 14
click at [734, 65] on div "Print" at bounding box center [734, 68] width 69 height 13
click at [709, 44] on button "Close" at bounding box center [706, 46] width 33 height 14
type textarea "x"
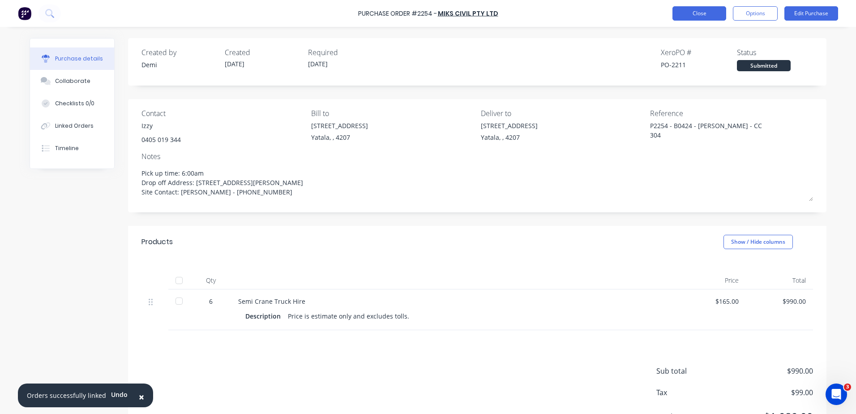
click at [701, 15] on button "Close" at bounding box center [699, 13] width 54 height 14
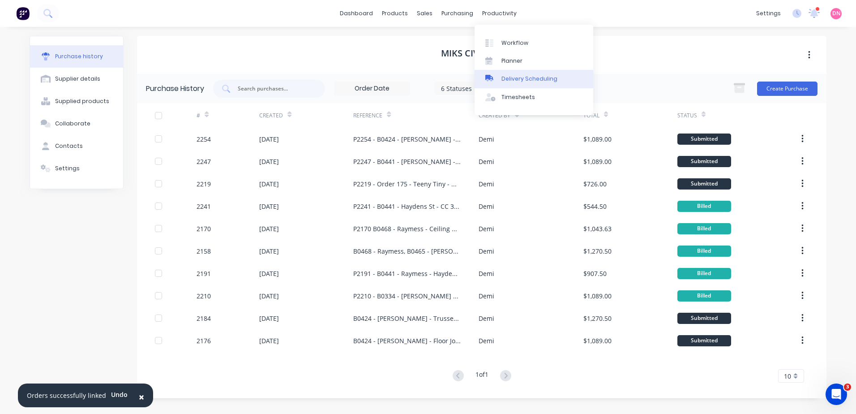
click at [525, 80] on div "Delivery Scheduling" at bounding box center [529, 79] width 56 height 8
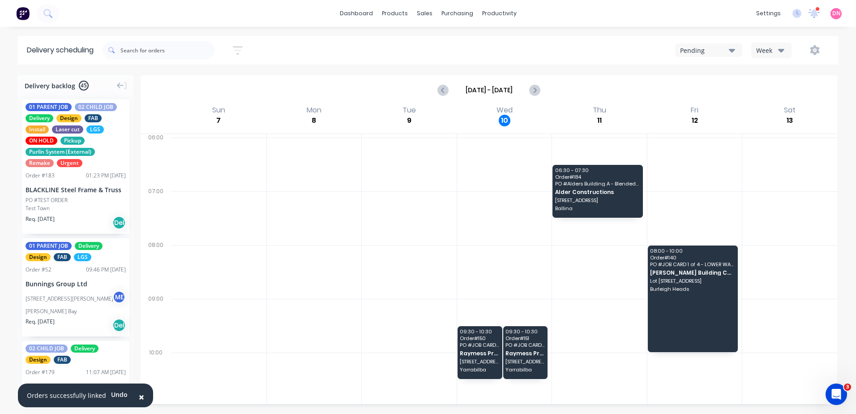
click at [731, 54] on icon "button" at bounding box center [732, 50] width 6 height 10
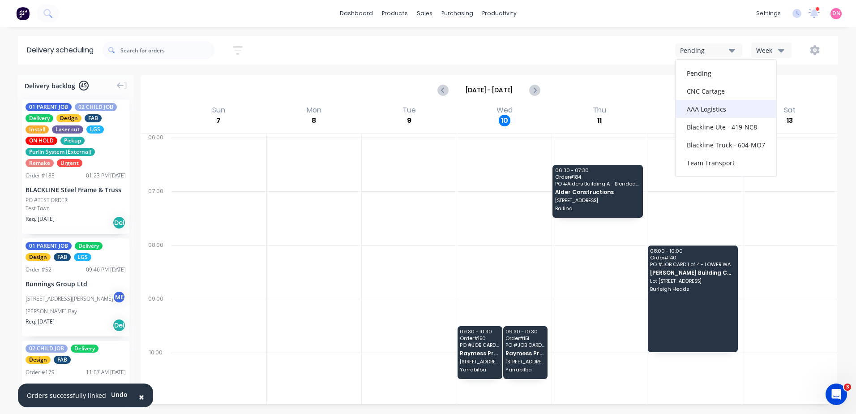
click at [726, 110] on div "AAA Logistics" at bounding box center [725, 109] width 101 height 18
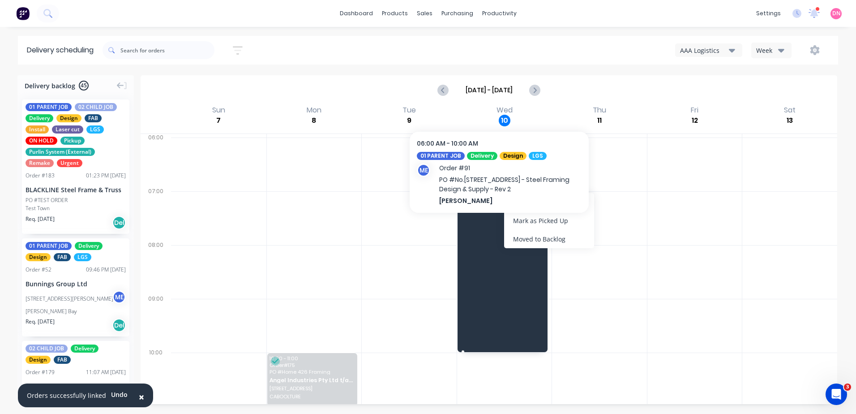
click at [521, 168] on span "[PERSON_NAME]" at bounding box center [502, 165] width 84 height 6
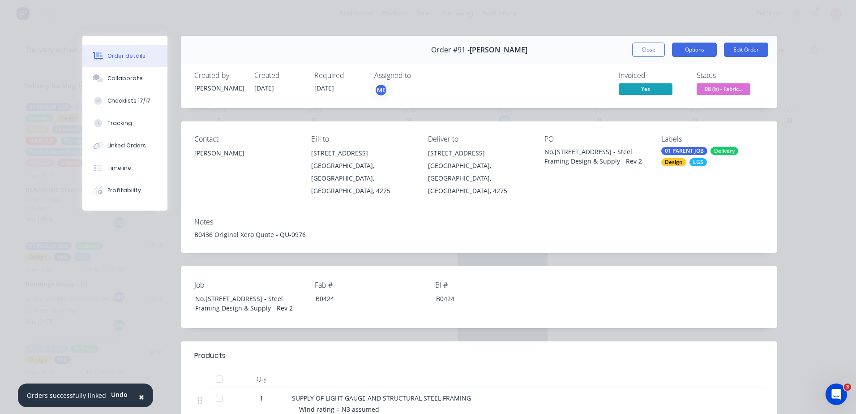
click at [679, 52] on button "Options" at bounding box center [694, 50] width 45 height 14
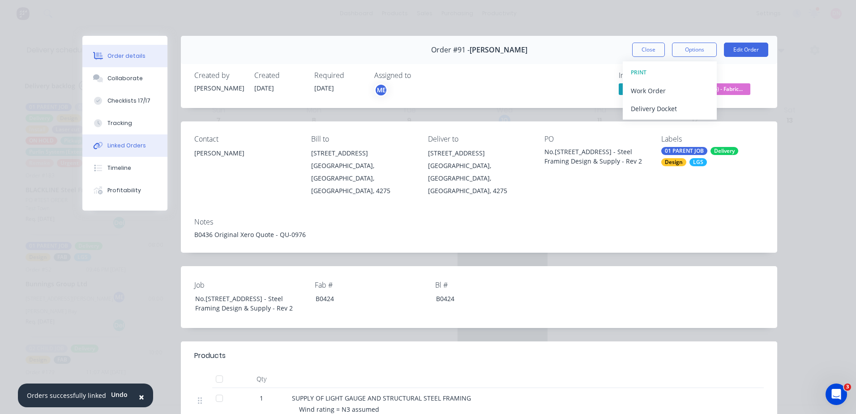
click at [141, 144] on button "Linked Orders" at bounding box center [124, 145] width 85 height 22
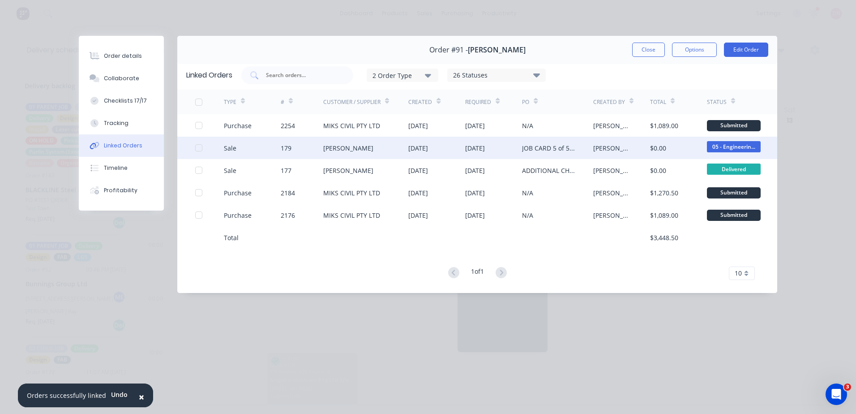
click at [341, 144] on div "[PERSON_NAME]" at bounding box center [348, 147] width 50 height 9
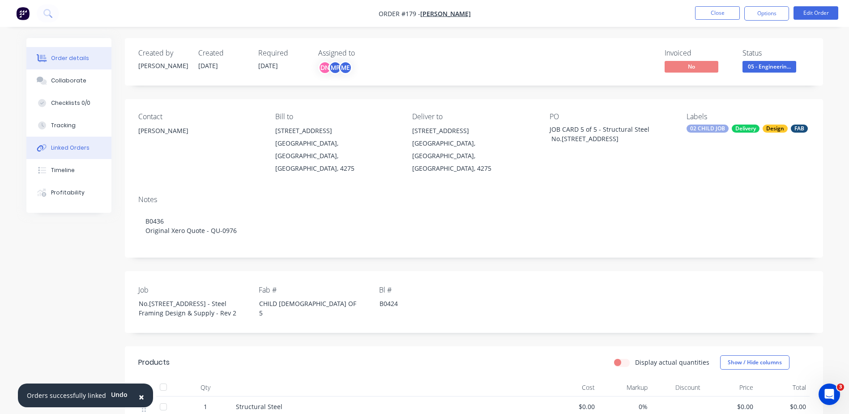
click at [94, 151] on button "Linked Orders" at bounding box center [68, 148] width 85 height 22
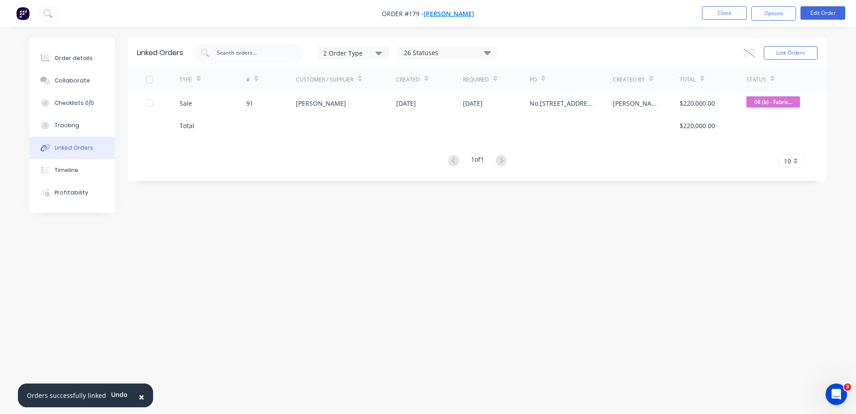
click at [447, 15] on span "[PERSON_NAME]" at bounding box center [448, 13] width 51 height 9
